Goal: Task Accomplishment & Management: Use online tool/utility

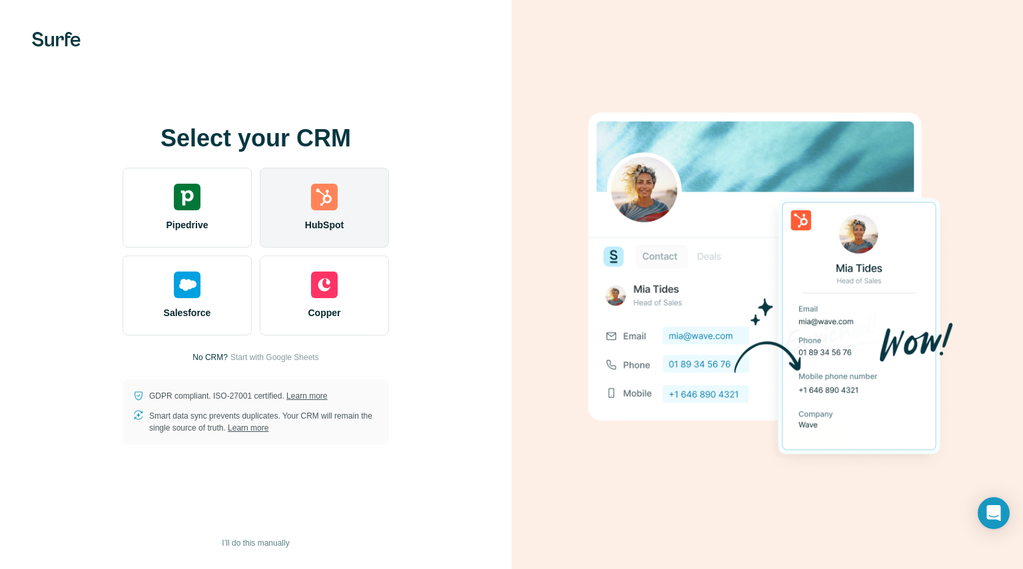
click at [350, 230] on div "HubSpot" at bounding box center [324, 208] width 129 height 80
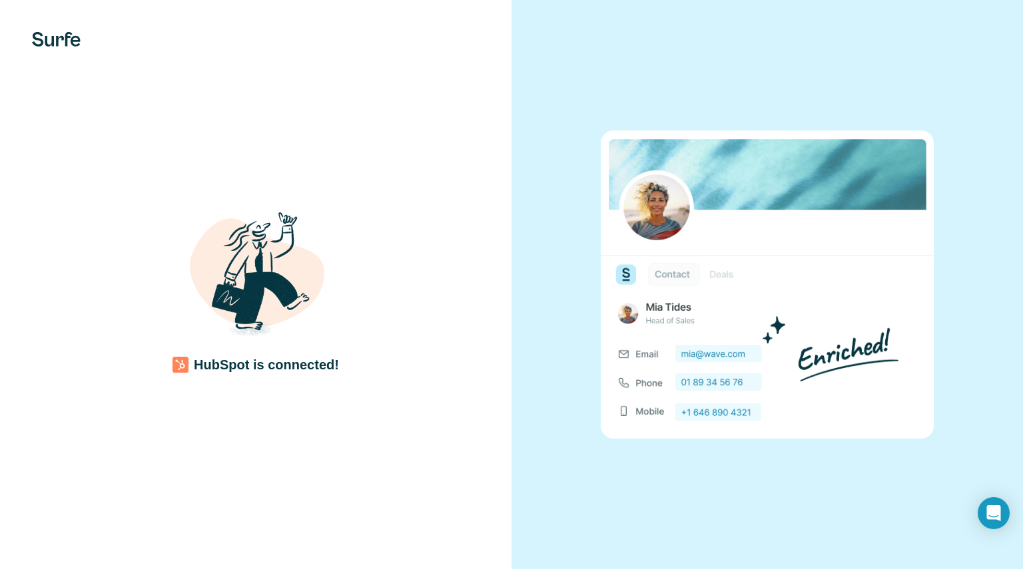
click at [364, 283] on div "HubSpot is connected!" at bounding box center [256, 285] width 458 height 178
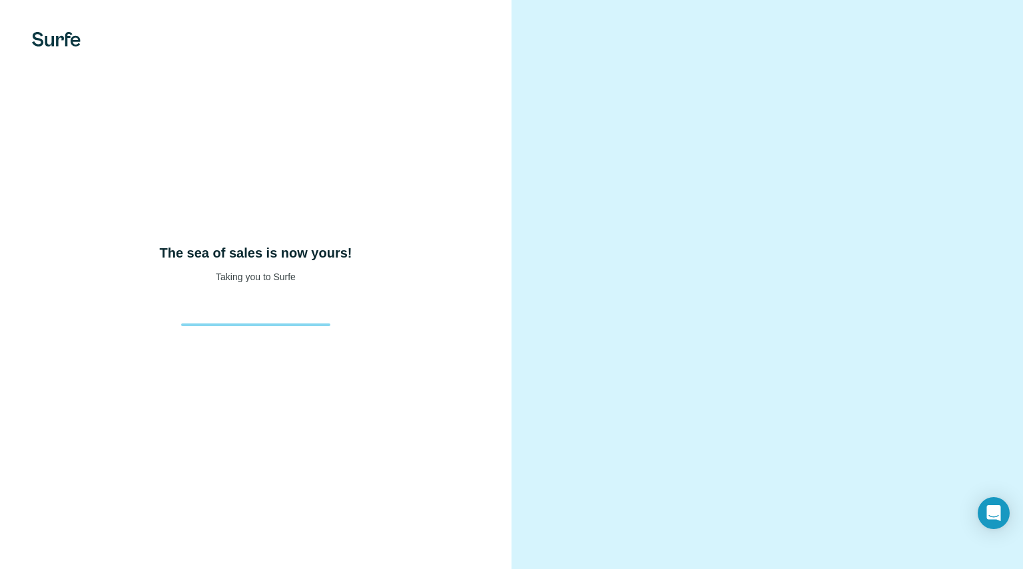
click at [305, 220] on div "The sea of sales is now yours! Taking you to Surfe" at bounding box center [255, 284] width 511 height 569
click at [261, 328] on div "The sea of sales is now yours! Taking you to Surfe" at bounding box center [255, 284] width 511 height 569
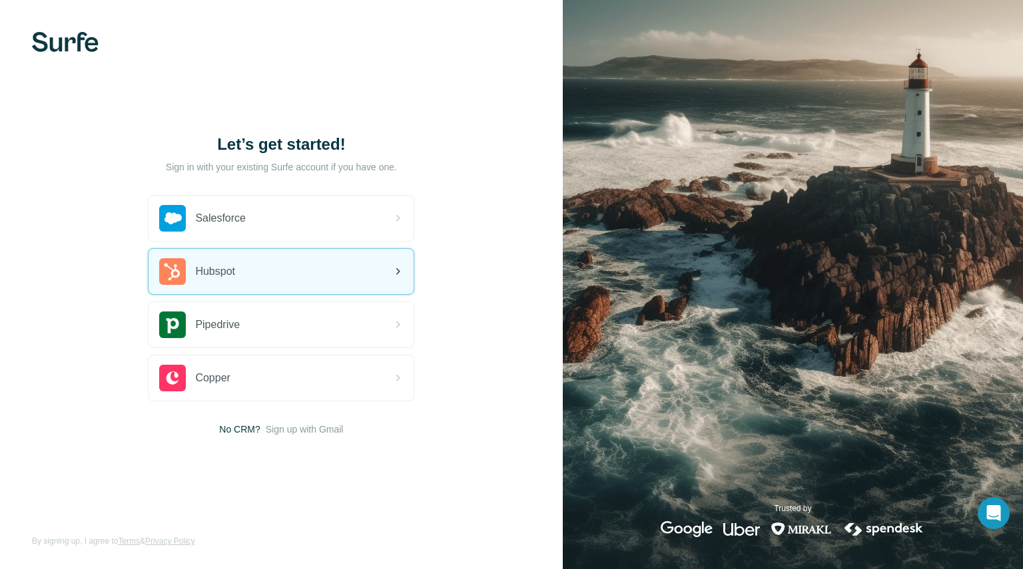
click at [299, 269] on div "Hubspot" at bounding box center [280, 271] width 265 height 45
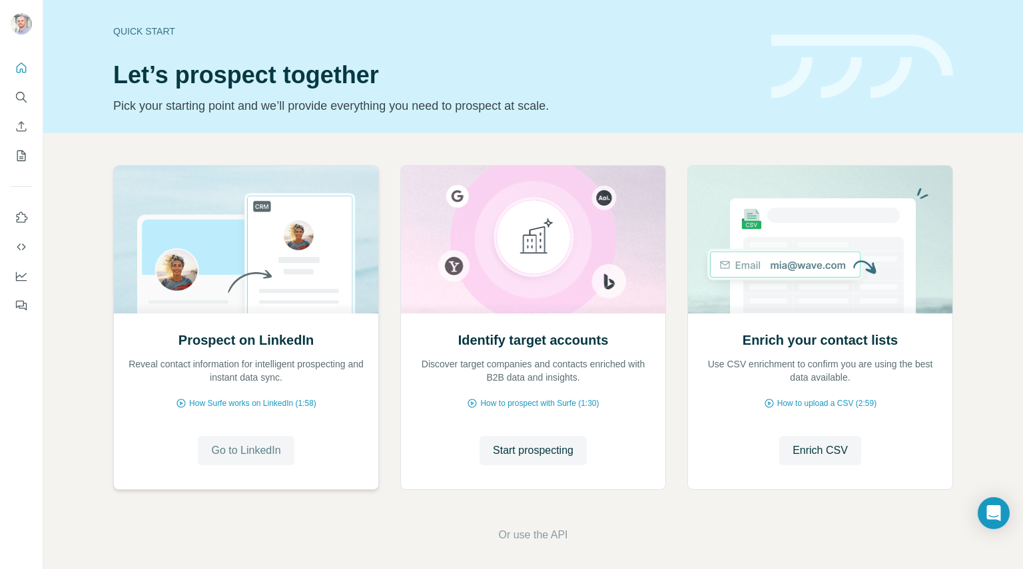
click at [252, 454] on span "Go to LinkedIn" at bounding box center [245, 451] width 69 height 16
